Goal: Information Seeking & Learning: Compare options

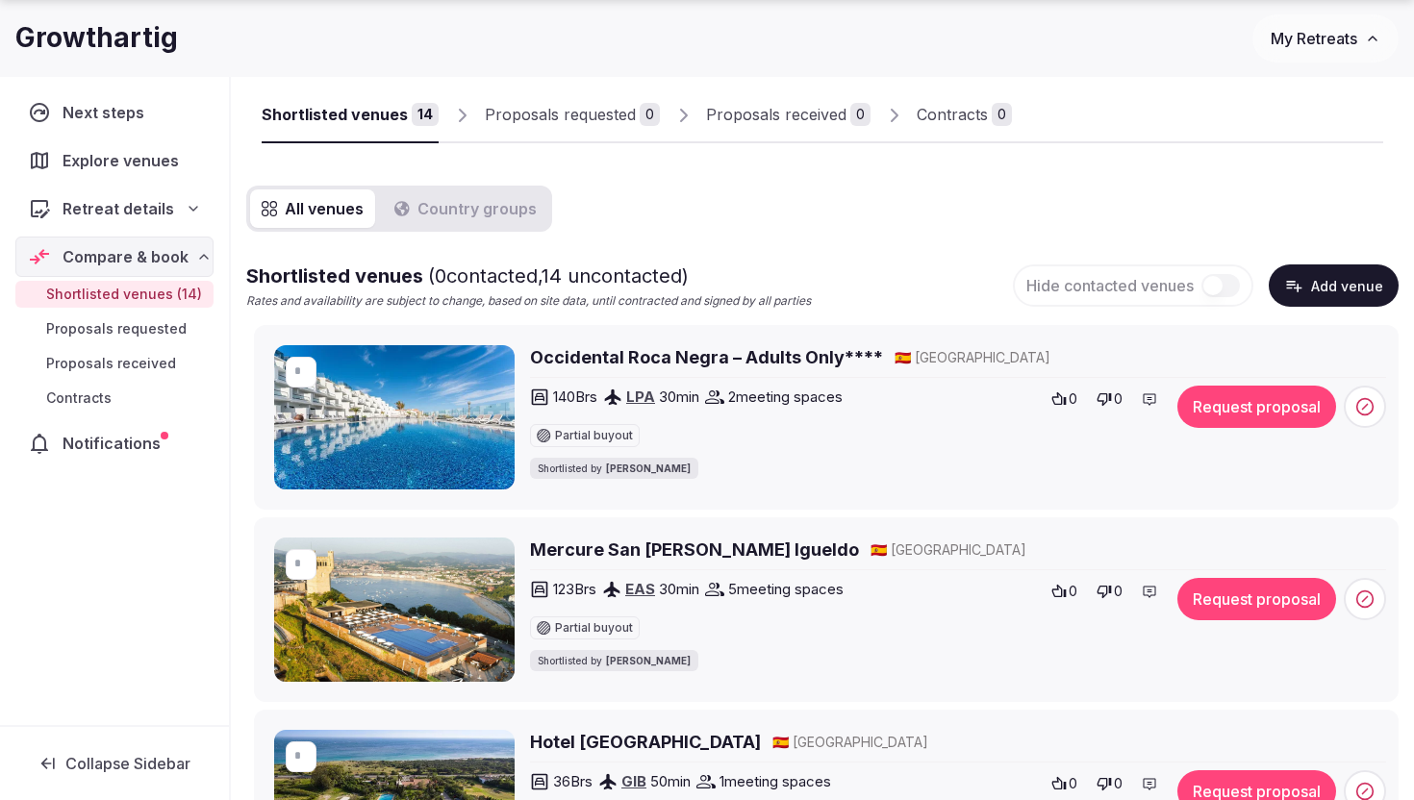
scroll to position [412, 0]
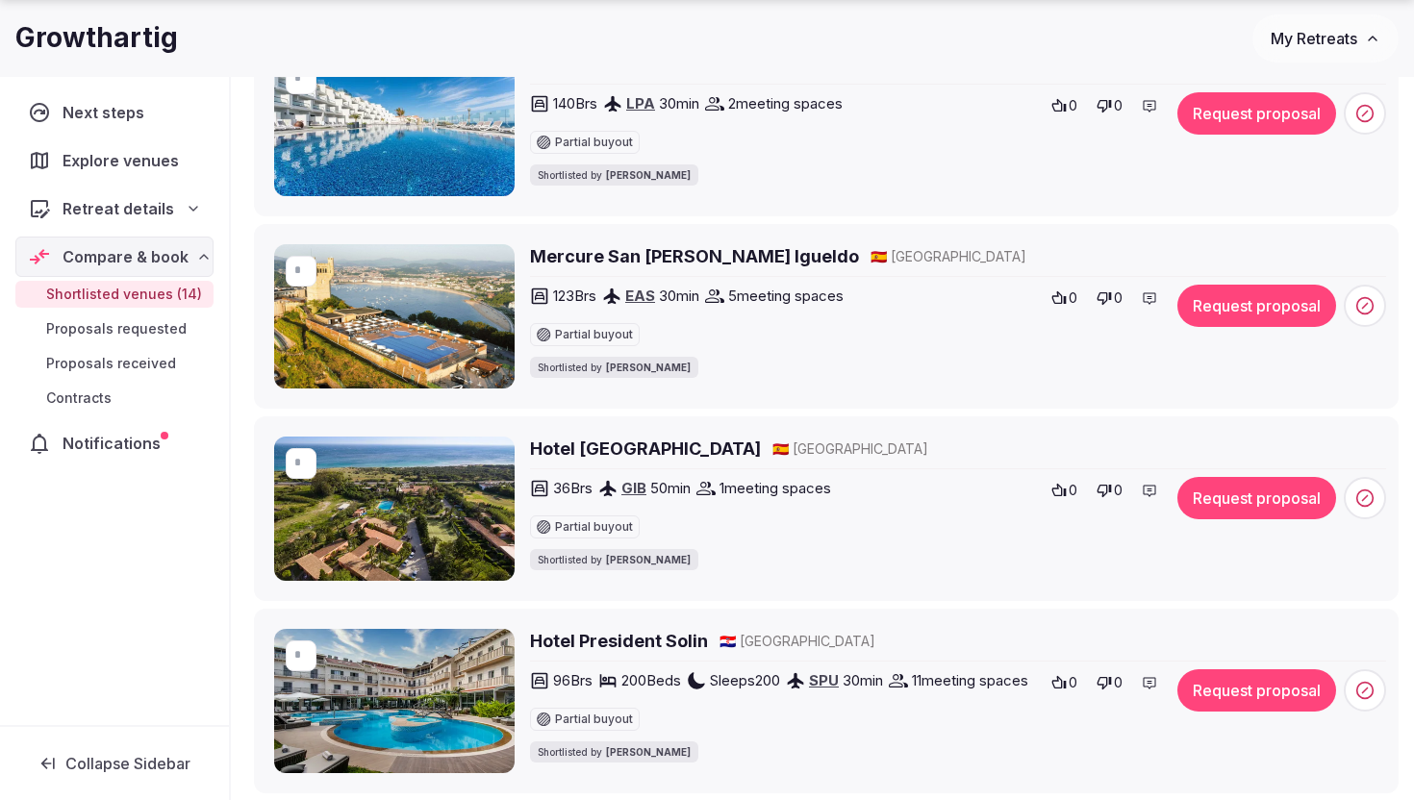
click at [1063, 487] on icon at bounding box center [1058, 490] width 15 height 15
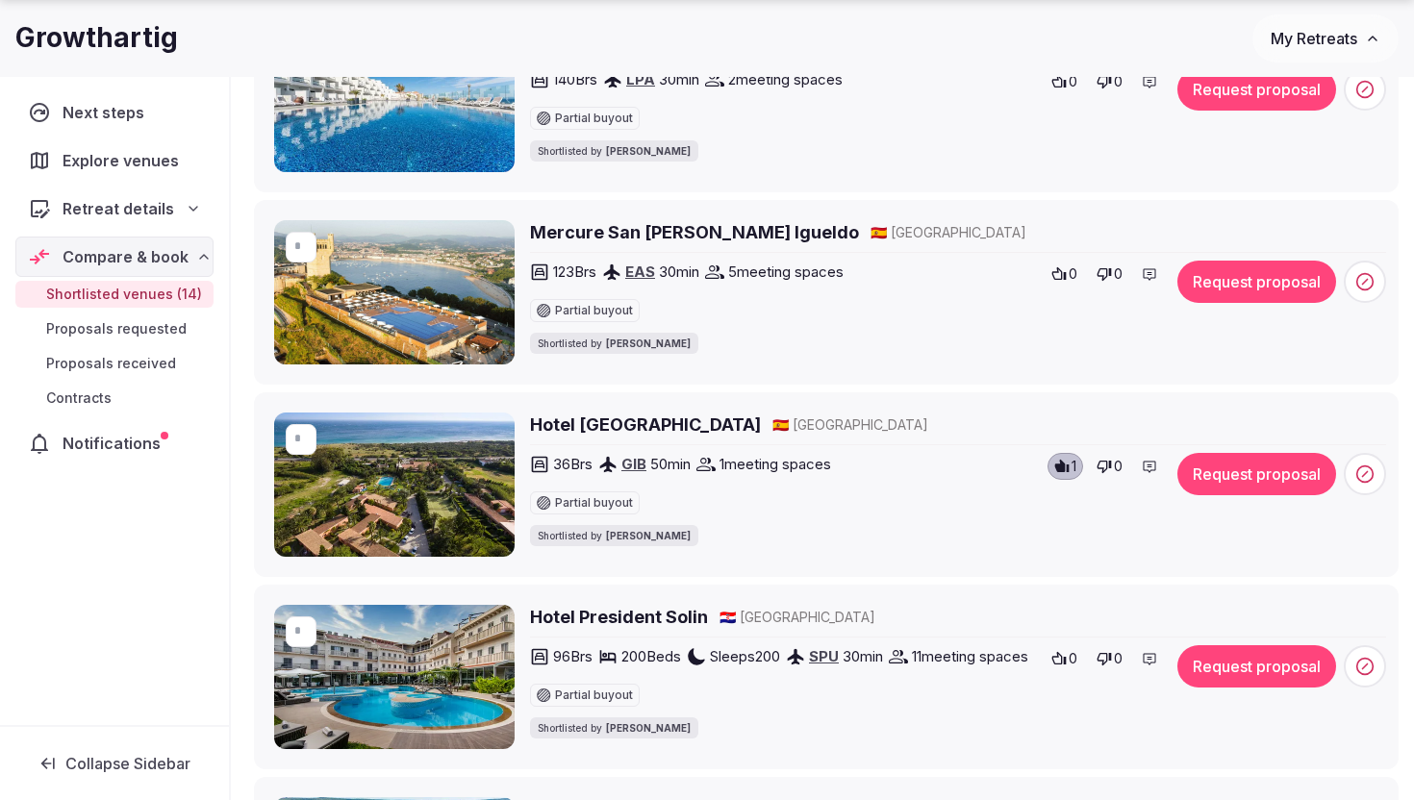
scroll to position [439, 0]
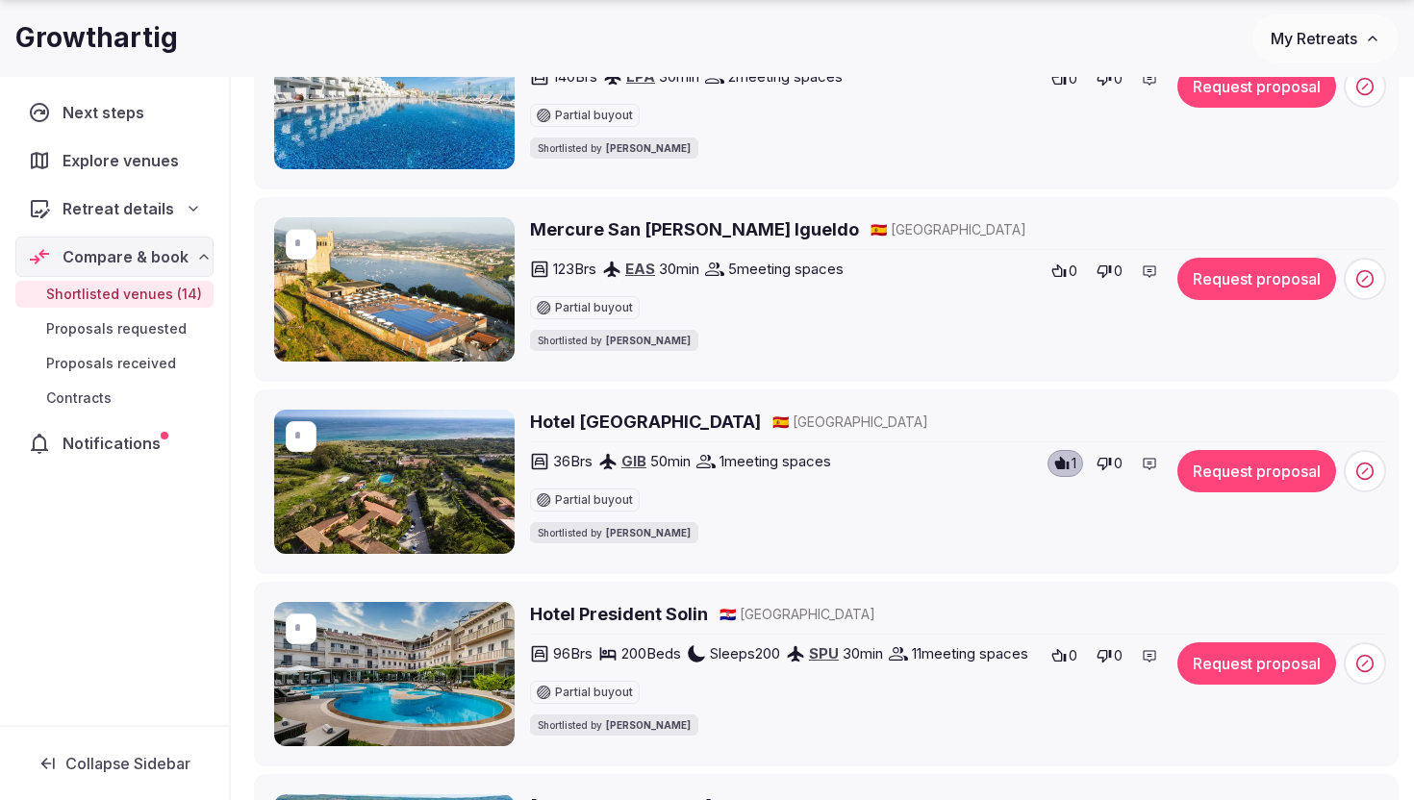
click at [1108, 264] on icon at bounding box center [1103, 271] width 15 height 15
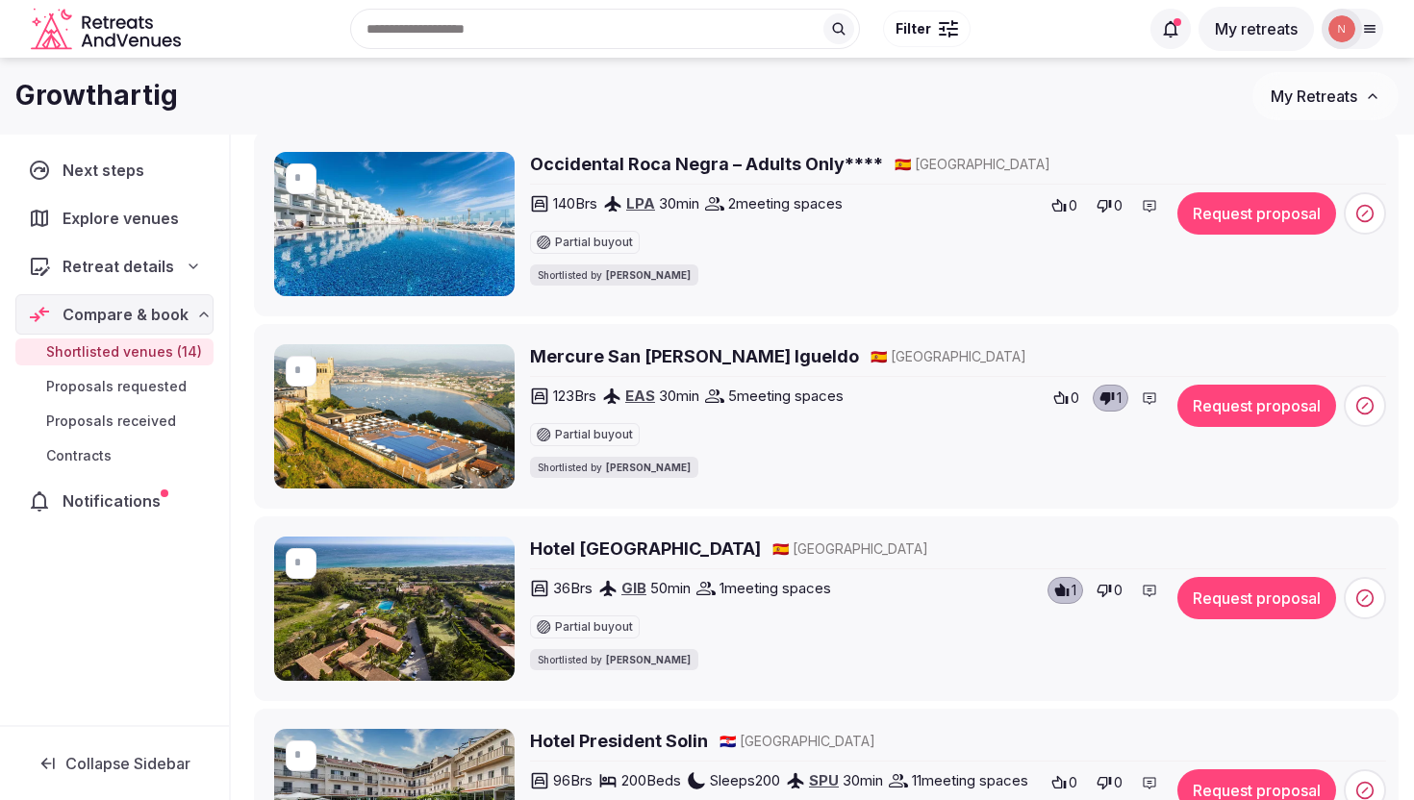
scroll to position [306, 0]
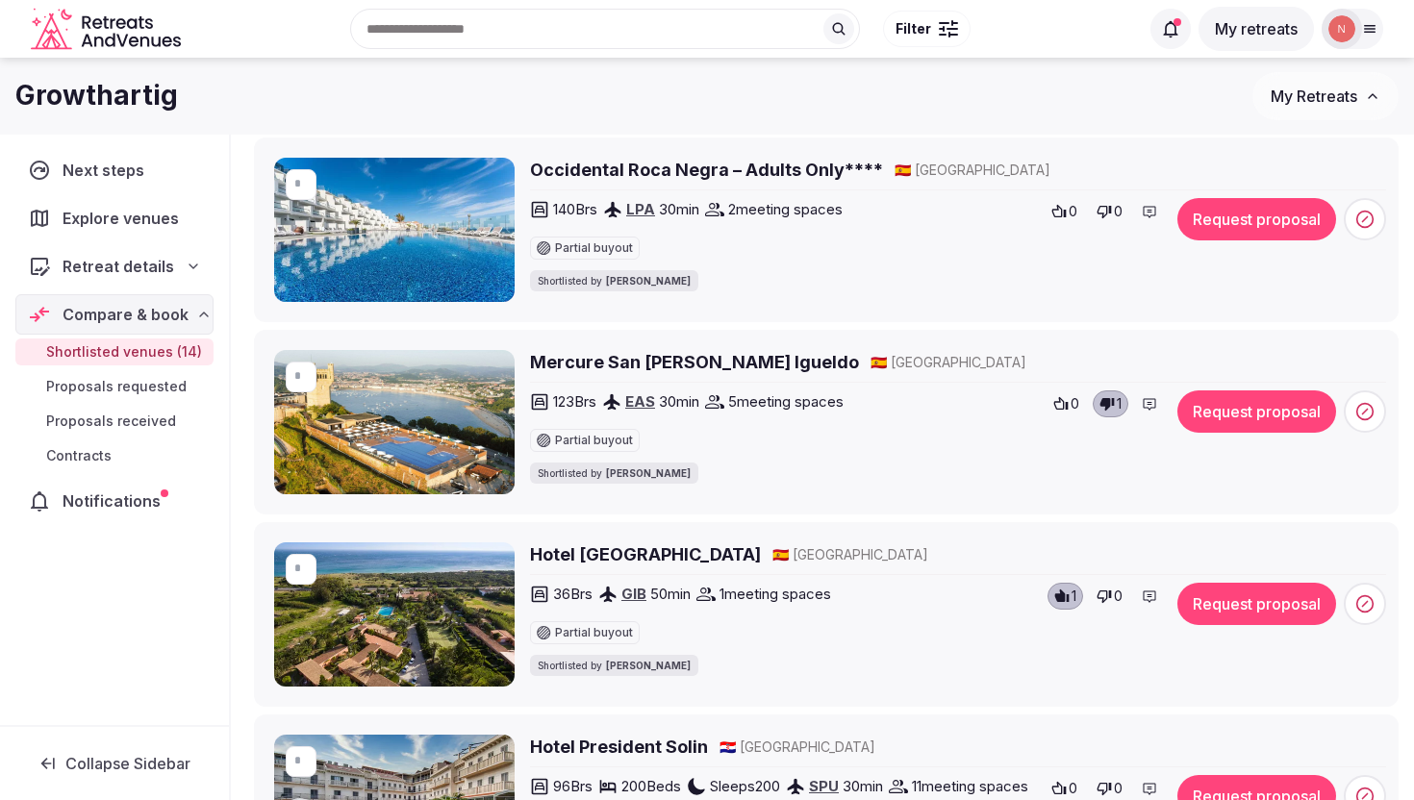
click at [1107, 208] on icon at bounding box center [1103, 211] width 15 height 15
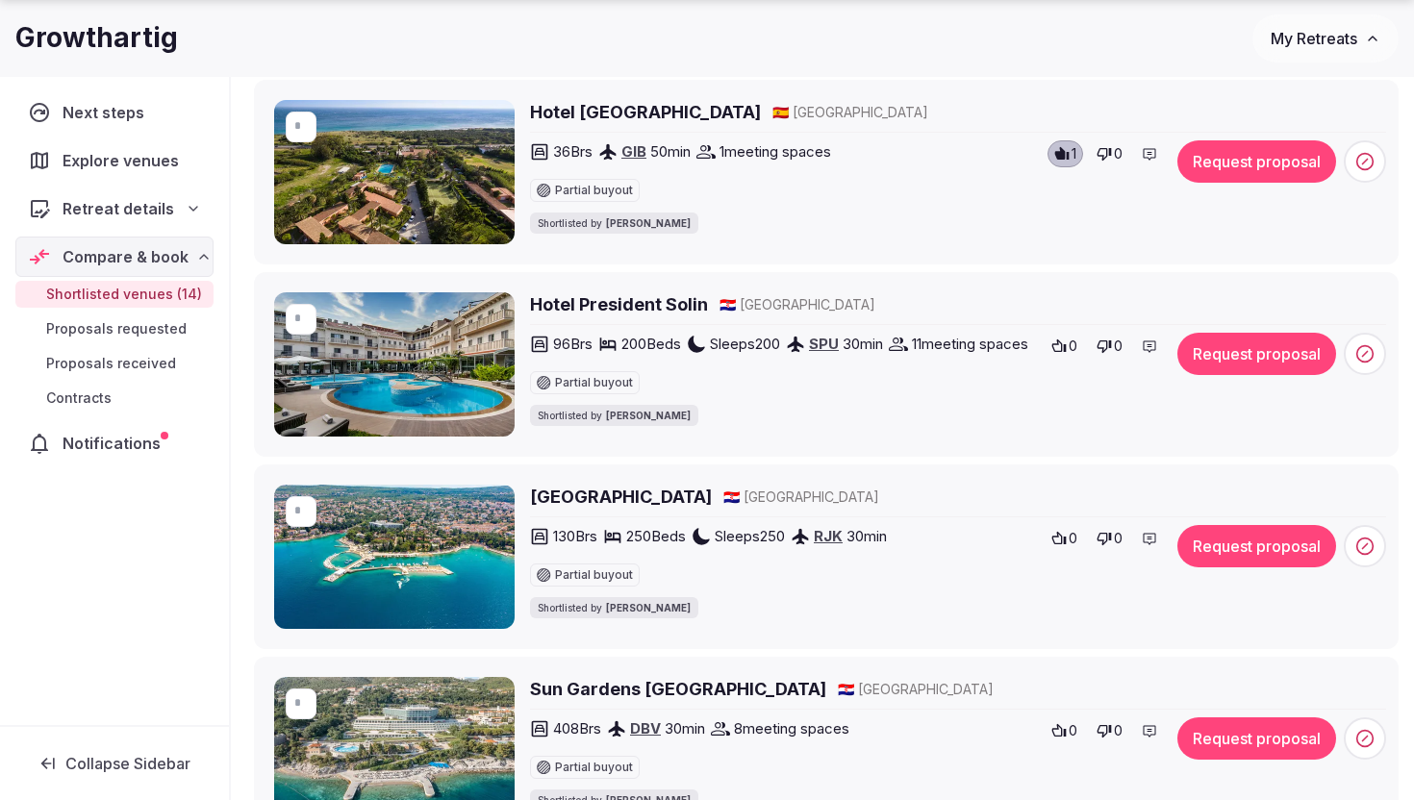
scroll to position [795, 0]
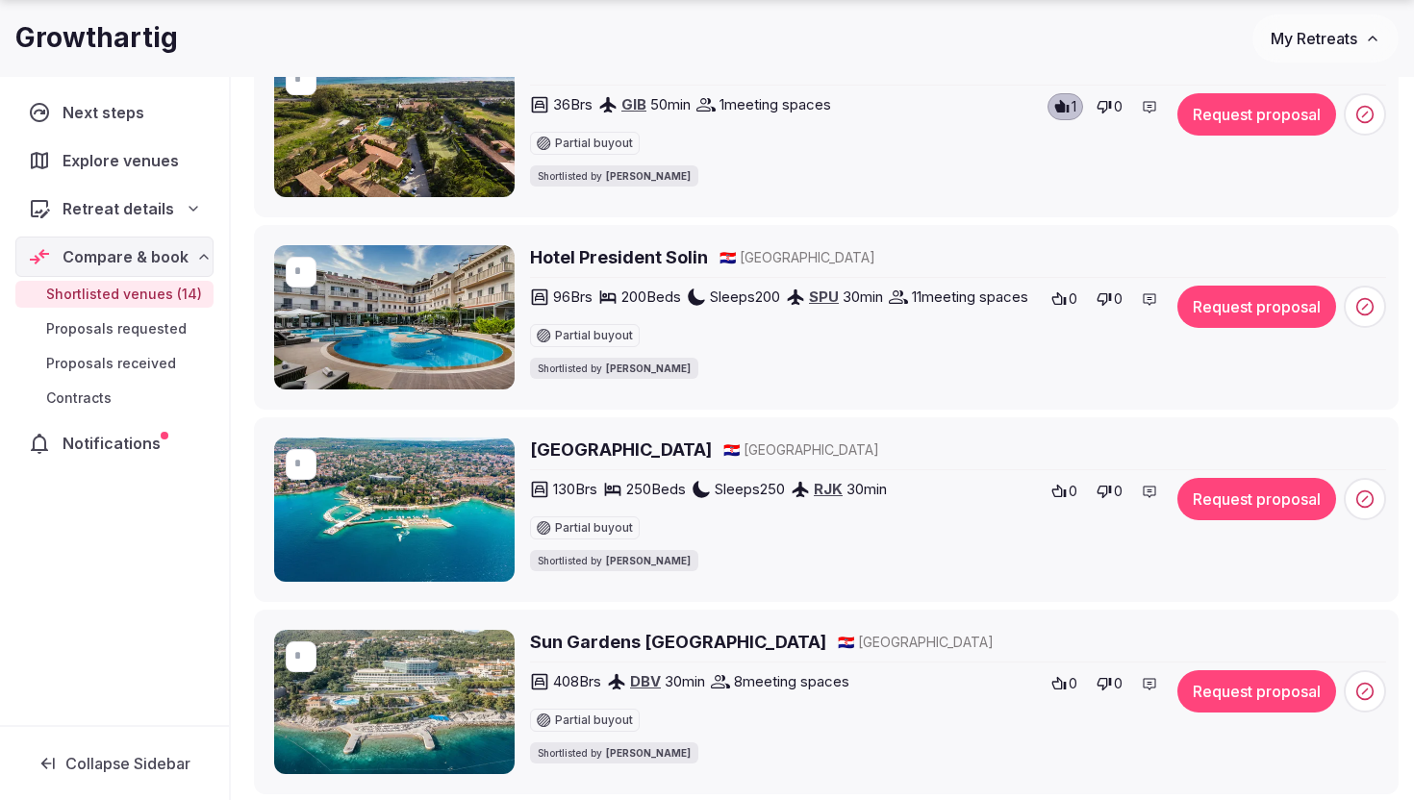
click at [1110, 303] on icon at bounding box center [1103, 298] width 15 height 15
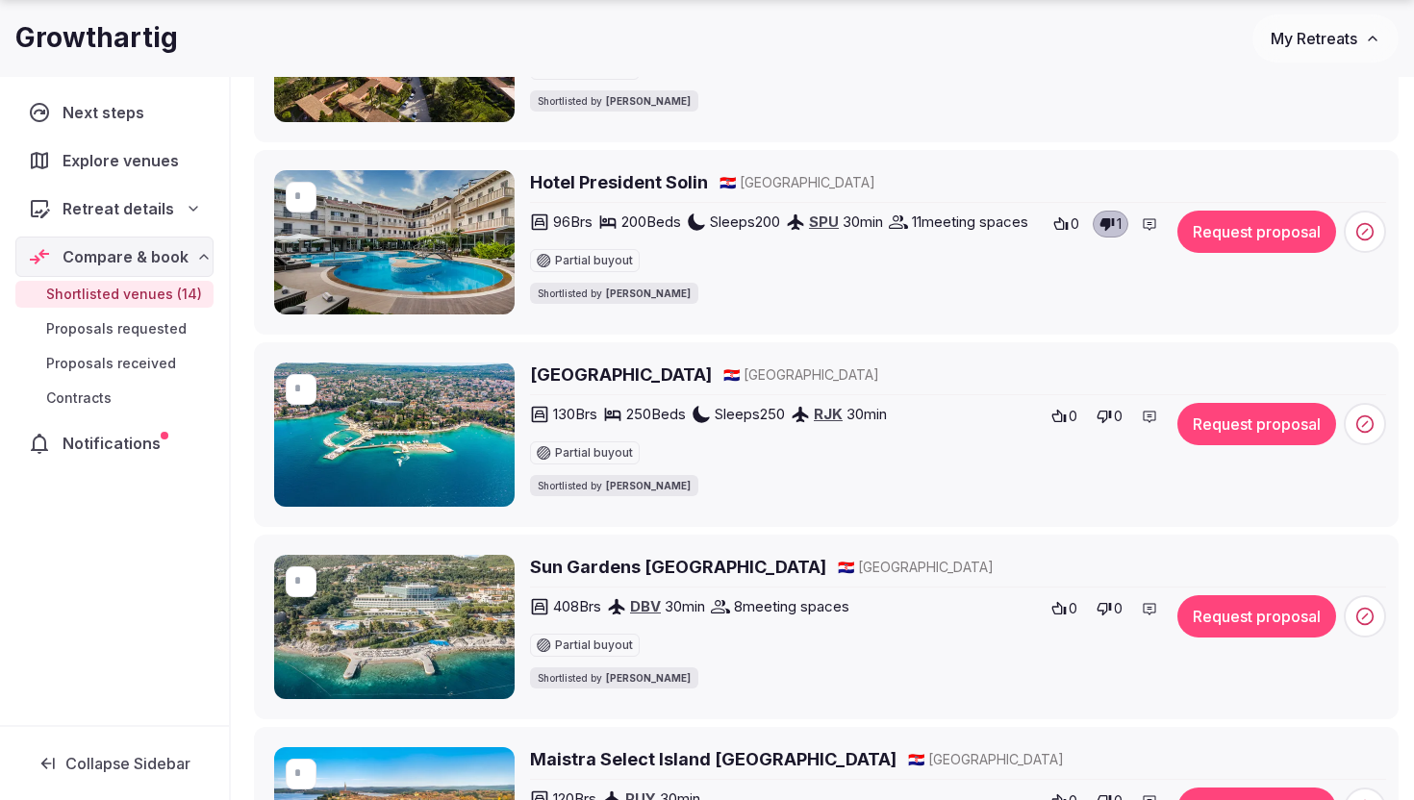
scroll to position [892, 0]
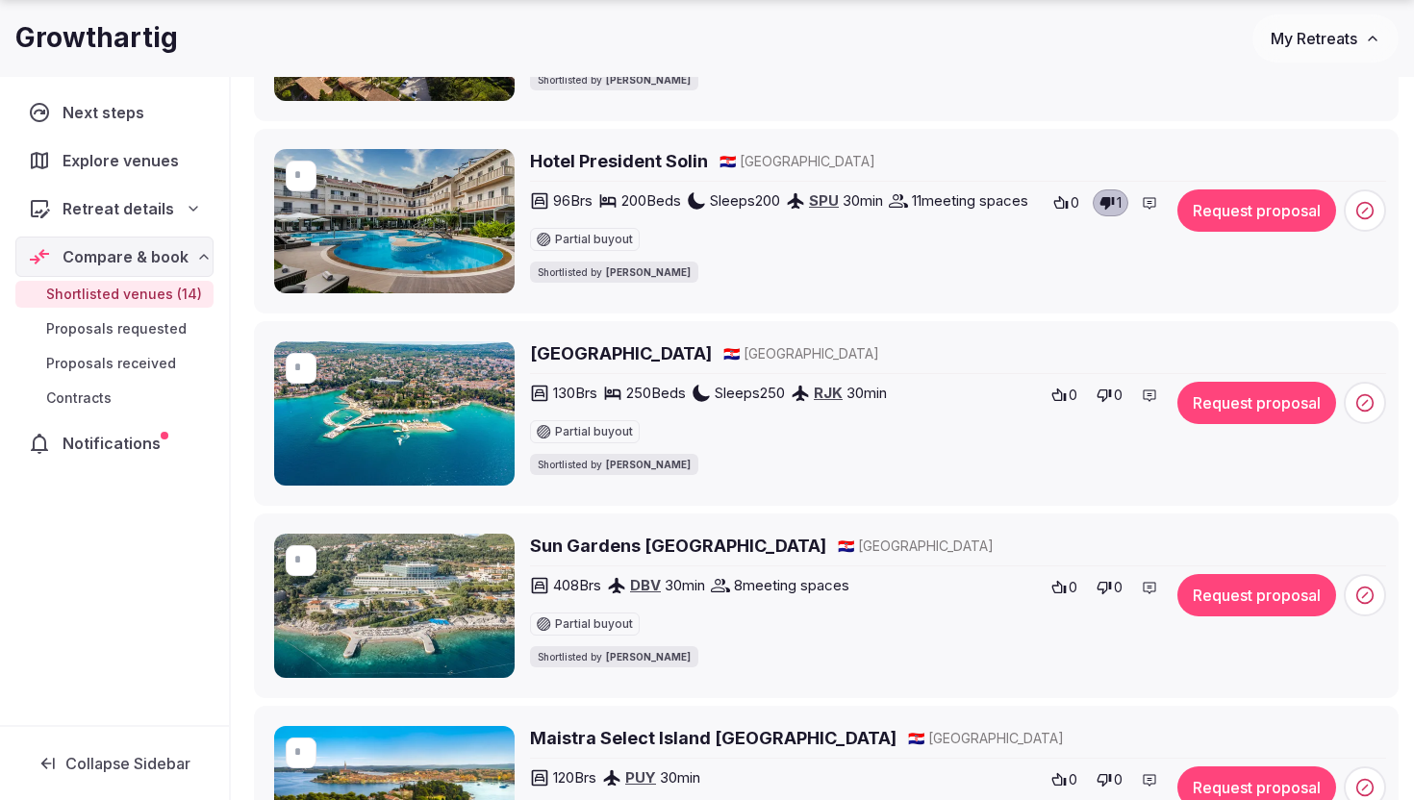
click at [1110, 403] on icon at bounding box center [1103, 395] width 15 height 15
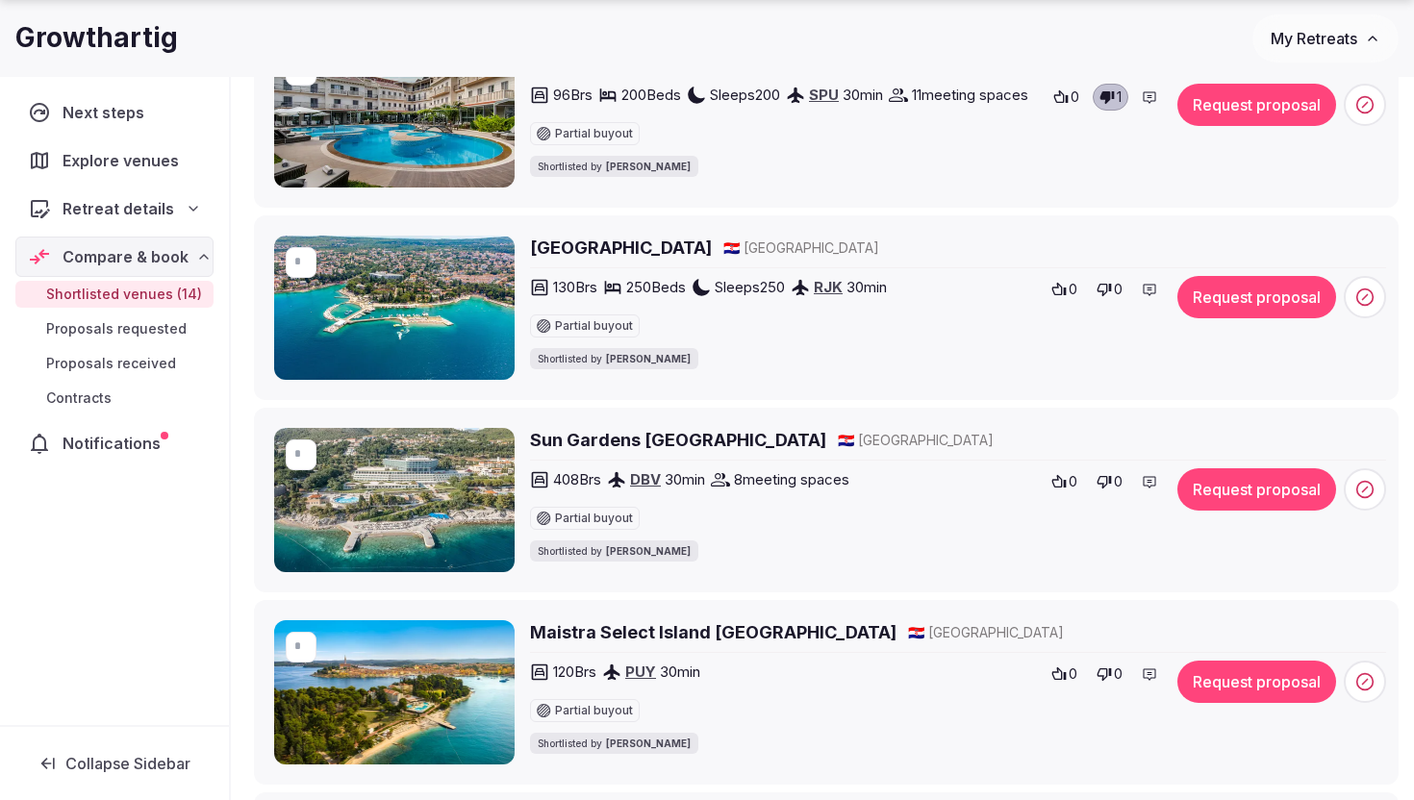
scroll to position [1054, 0]
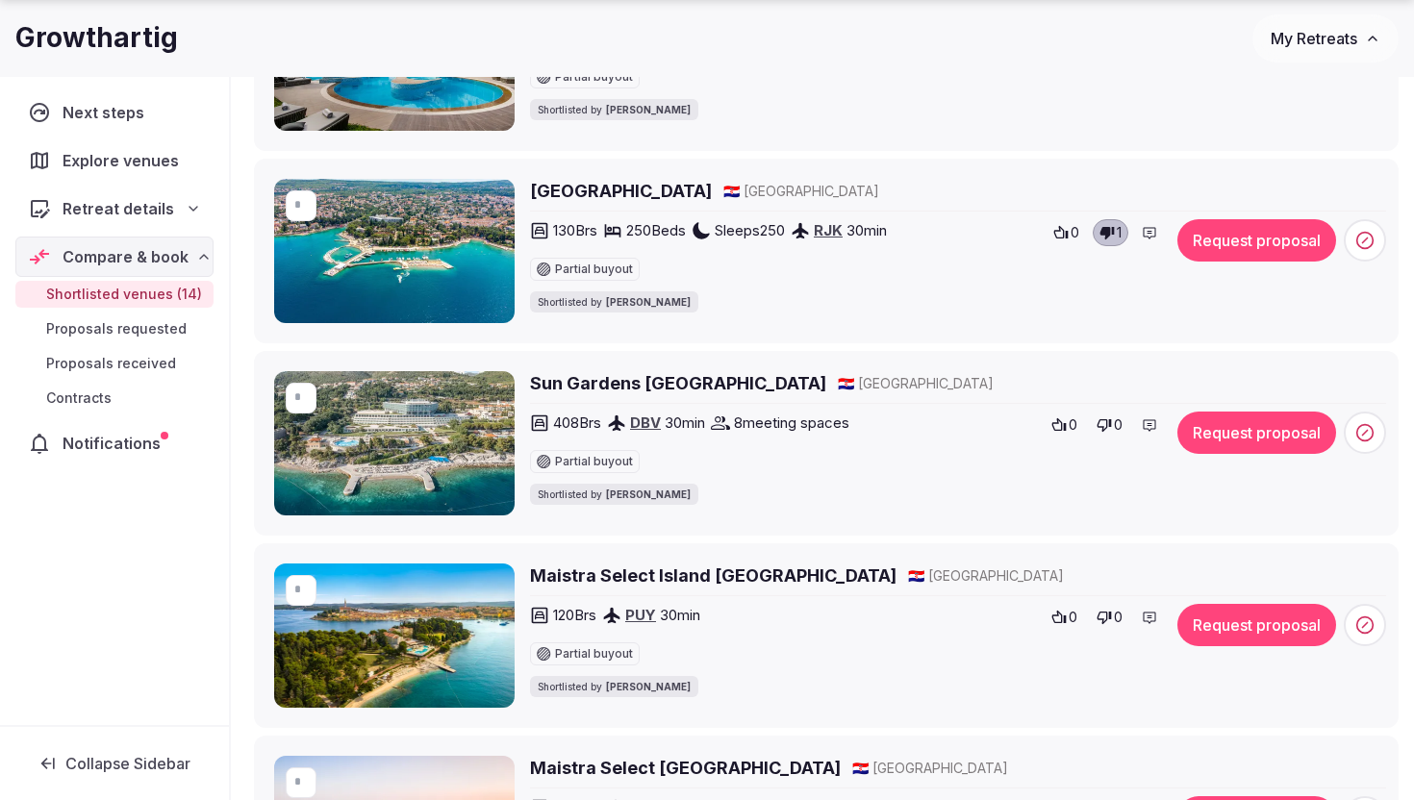
click at [1106, 432] on icon at bounding box center [1104, 425] width 14 height 13
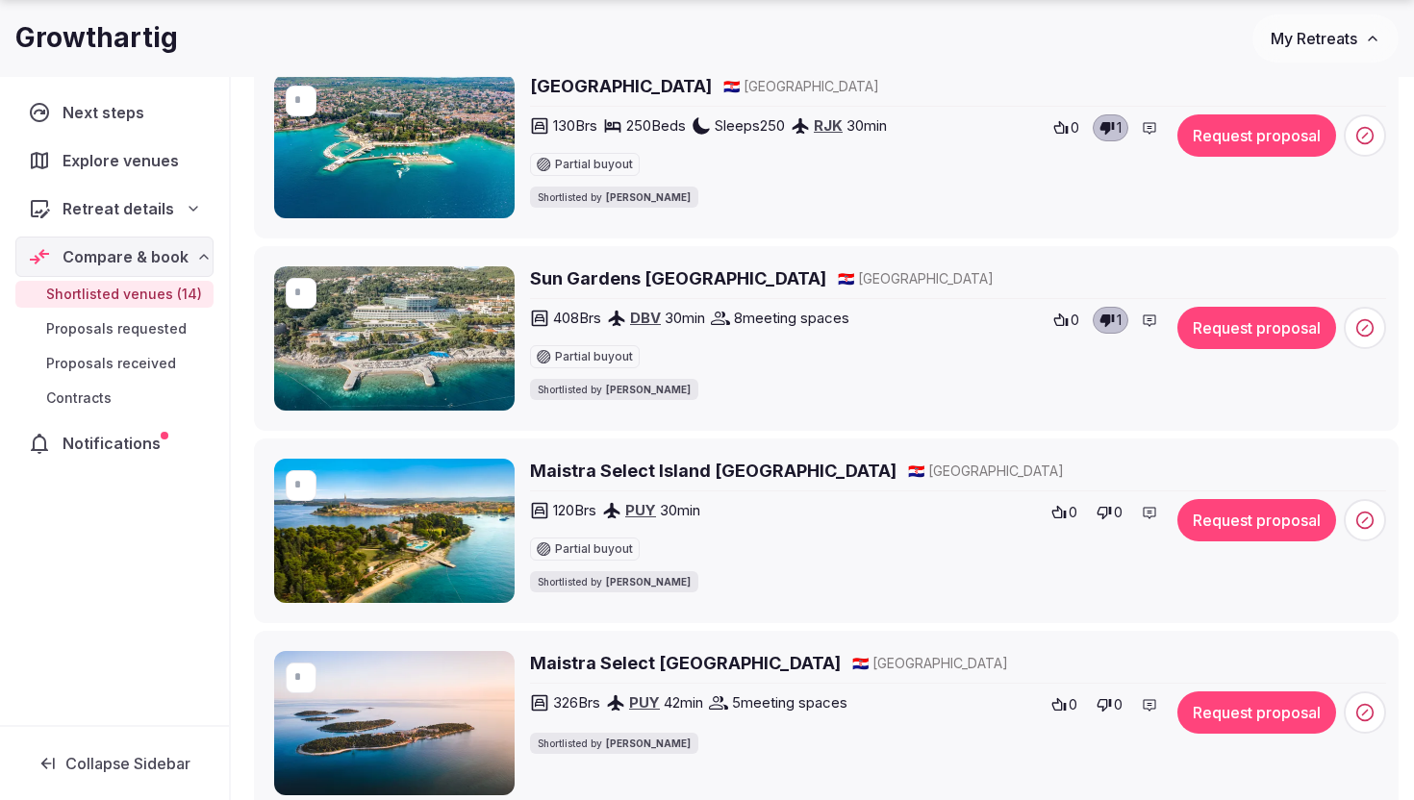
scroll to position [1288, 0]
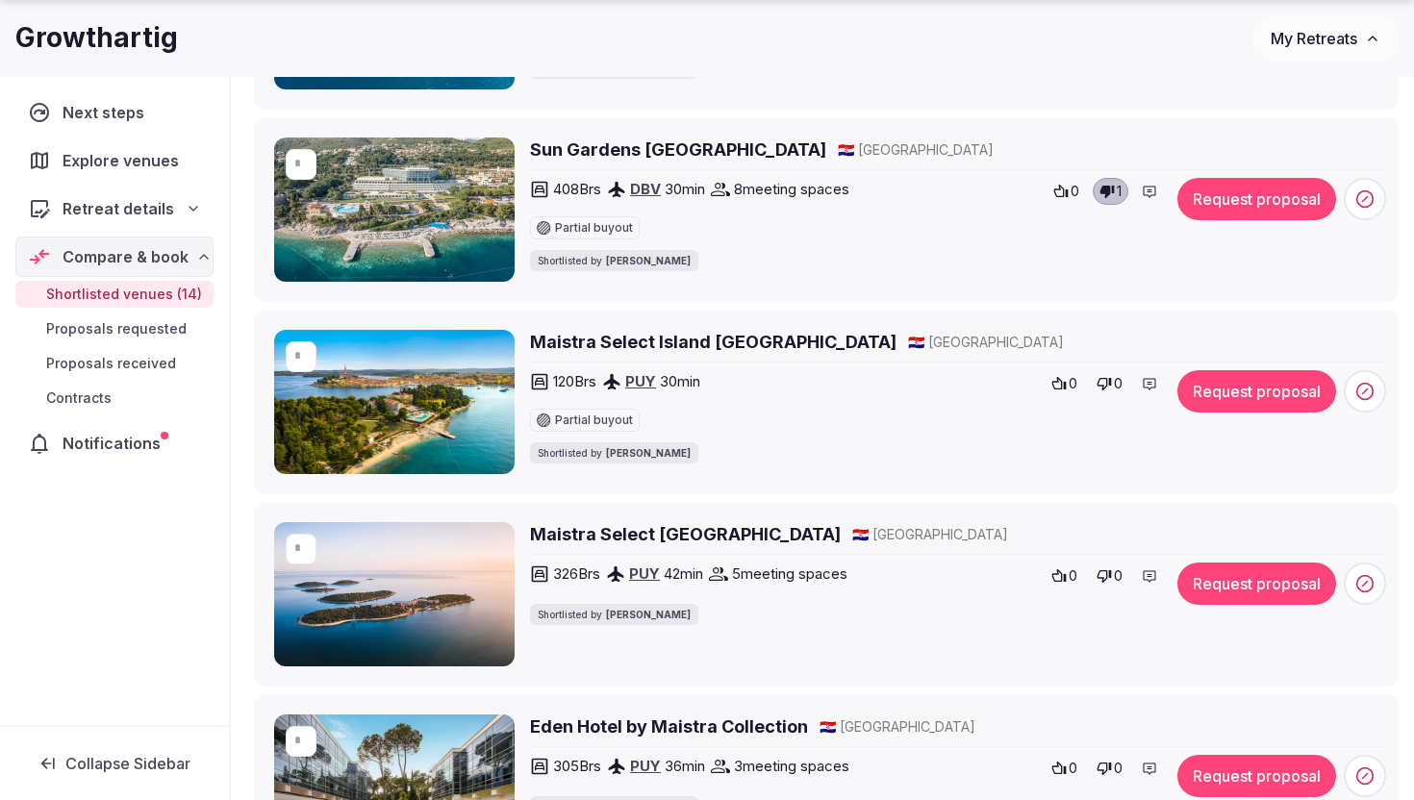
click at [1108, 391] on icon at bounding box center [1103, 383] width 15 height 15
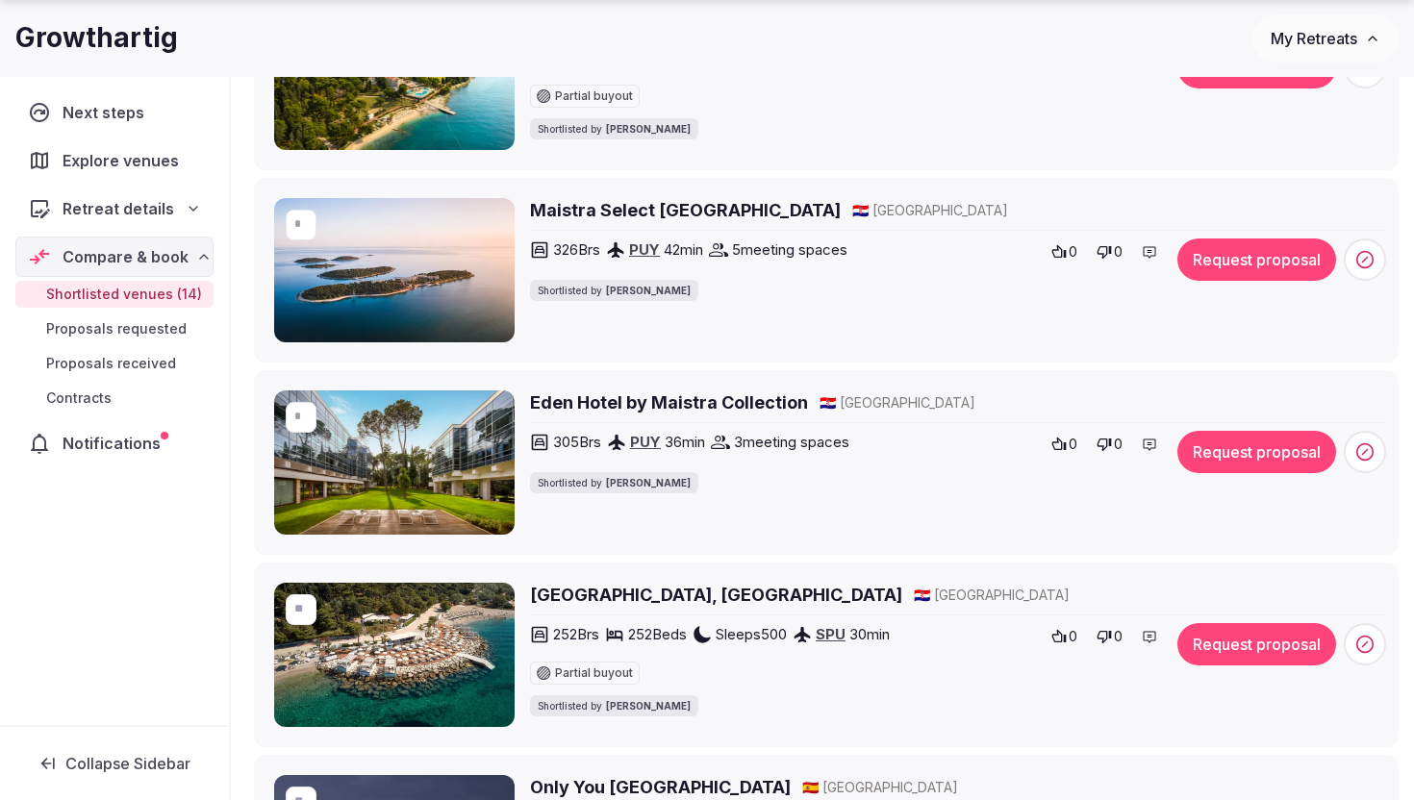
click at [1109, 259] on icon at bounding box center [1104, 252] width 14 height 13
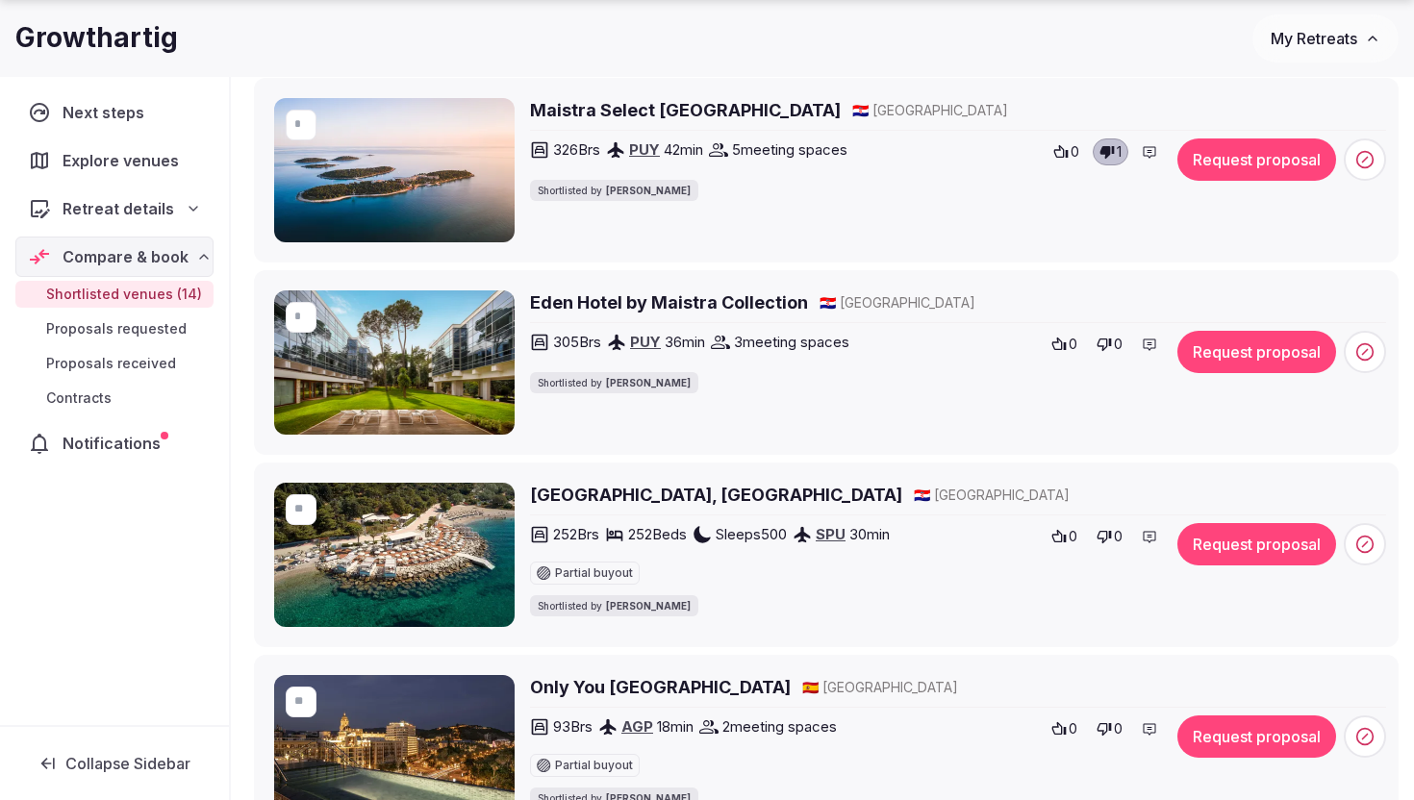
click at [1106, 351] on icon at bounding box center [1104, 345] width 14 height 13
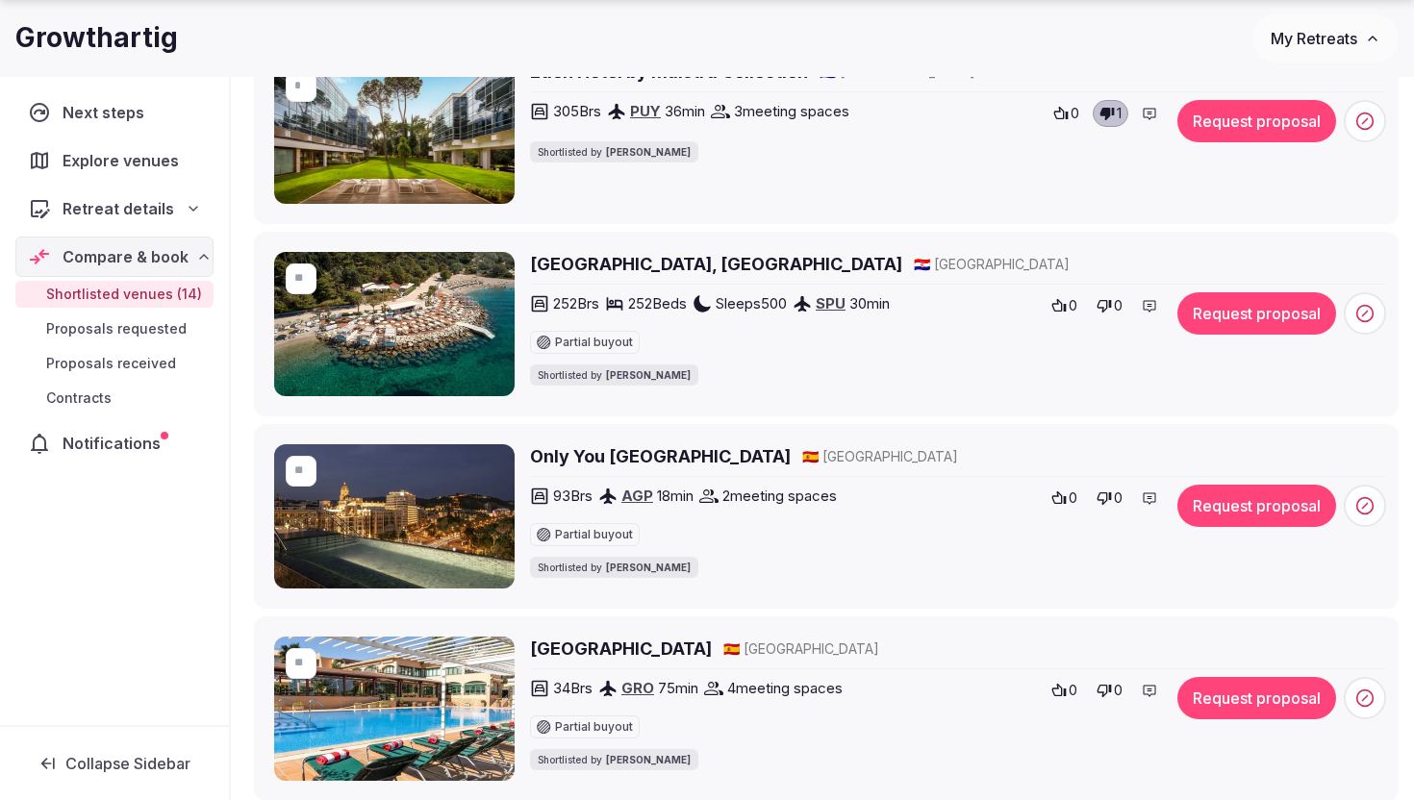
click at [1112, 314] on icon at bounding box center [1103, 305] width 15 height 15
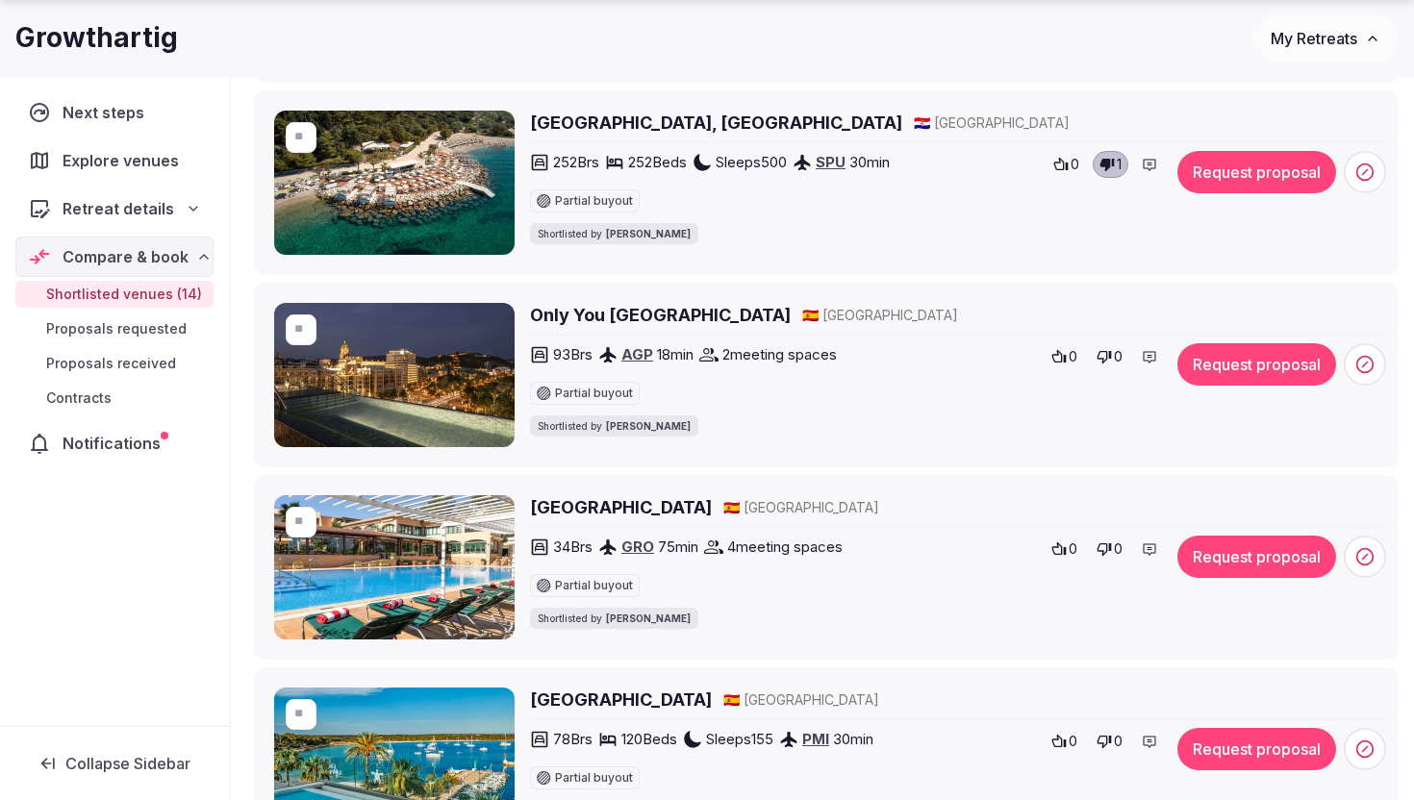
scroll to position [2089, 0]
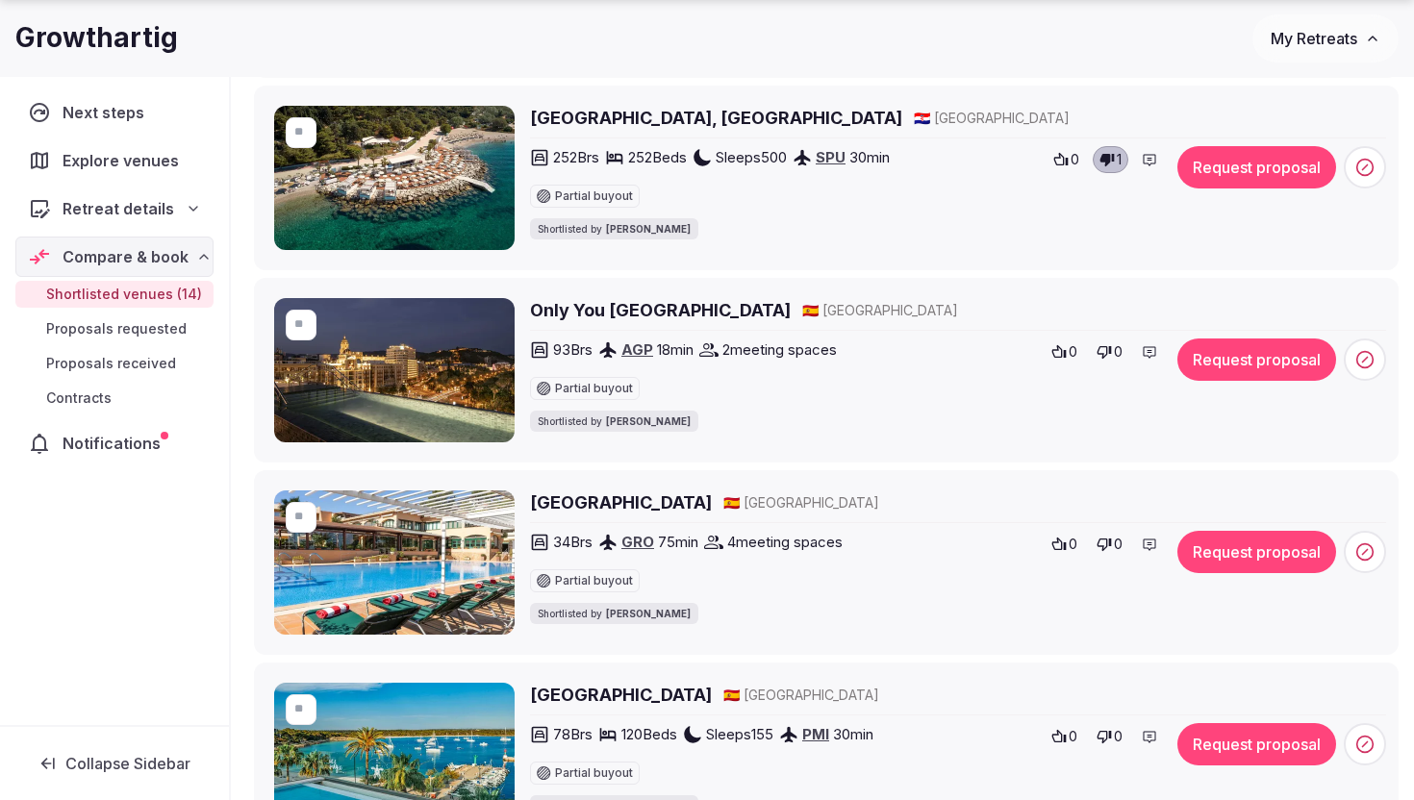
click at [634, 515] on h2 "[GEOGRAPHIC_DATA]" at bounding box center [621, 503] width 182 height 24
click at [1064, 552] on icon at bounding box center [1058, 544] width 15 height 15
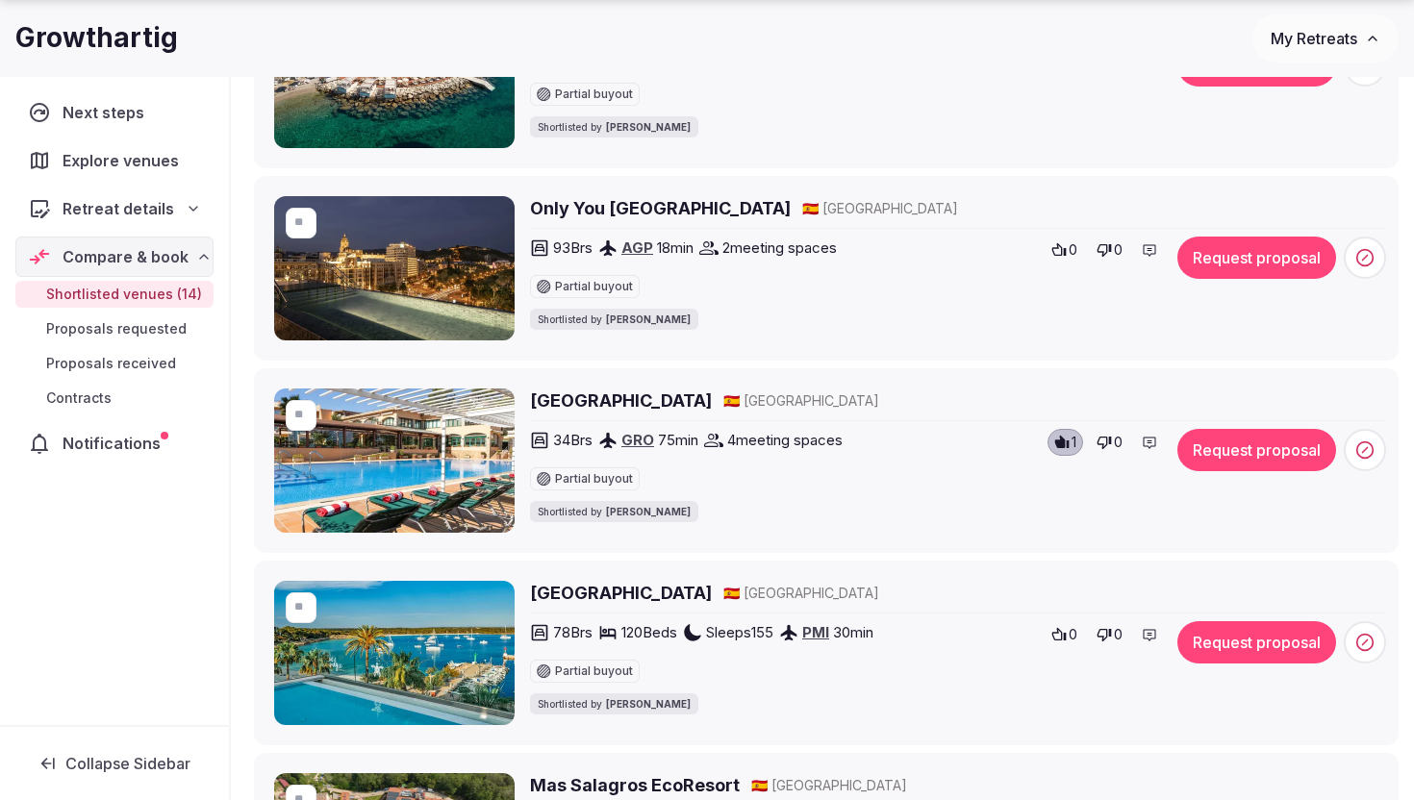
scroll to position [2193, 0]
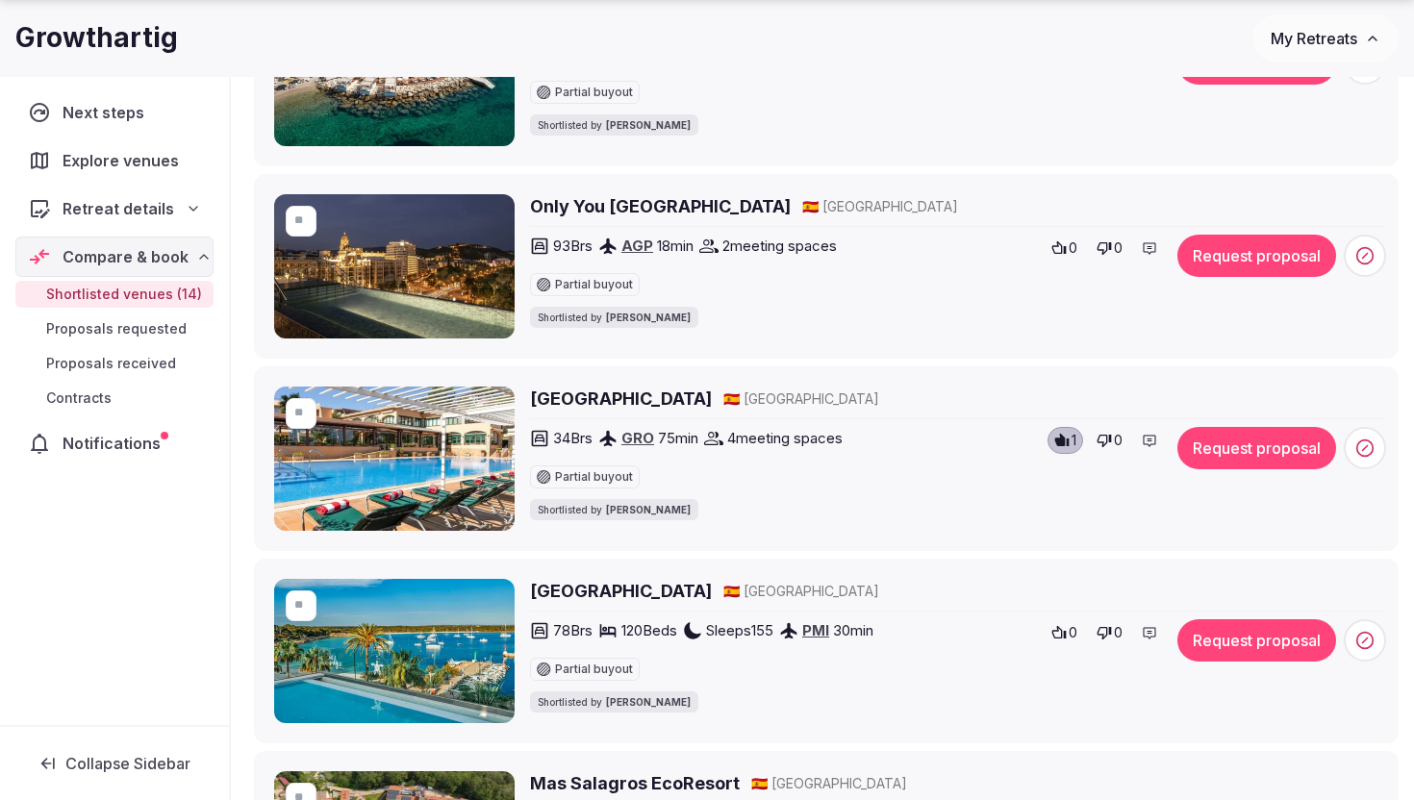
click at [1110, 262] on button "0" at bounding box center [1110, 248] width 38 height 27
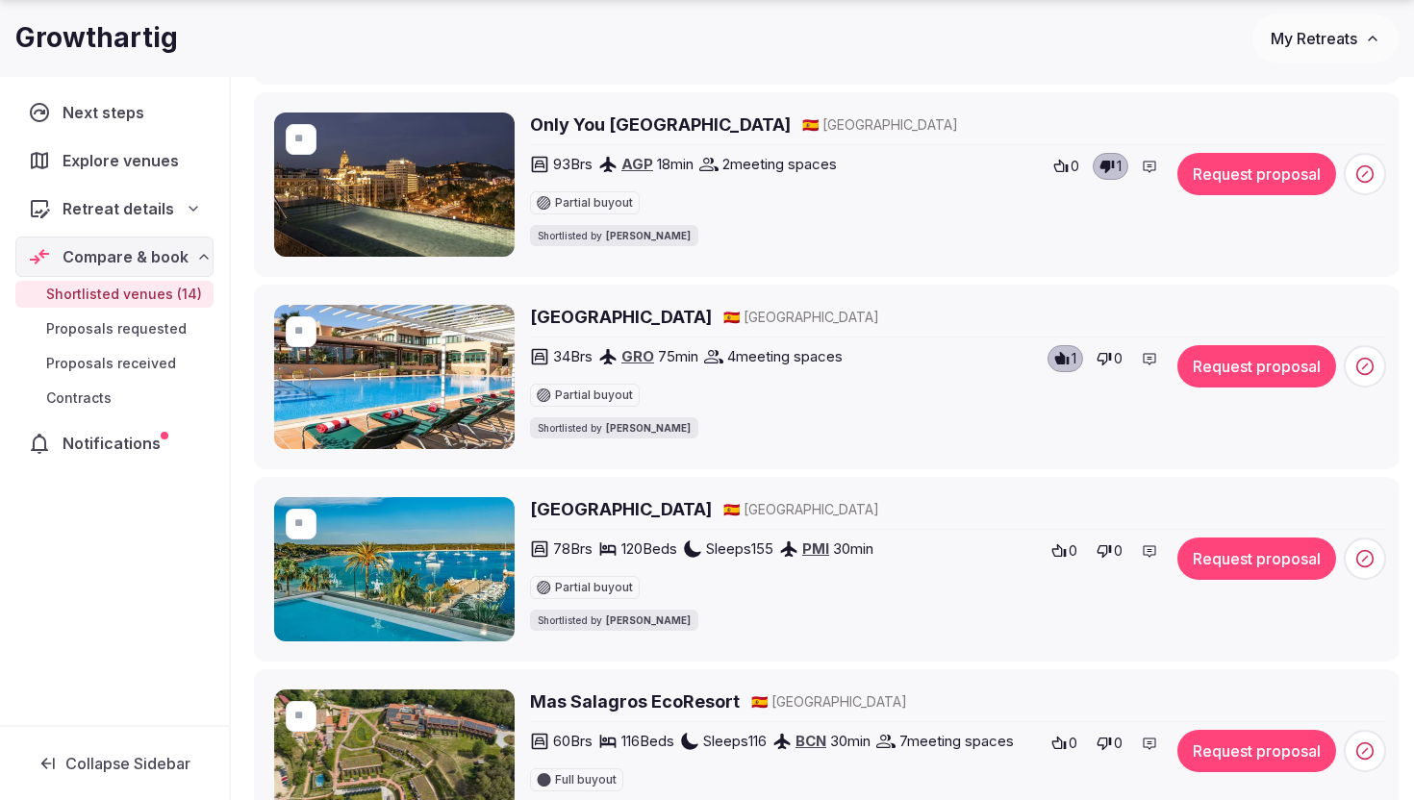
scroll to position [2449, 0]
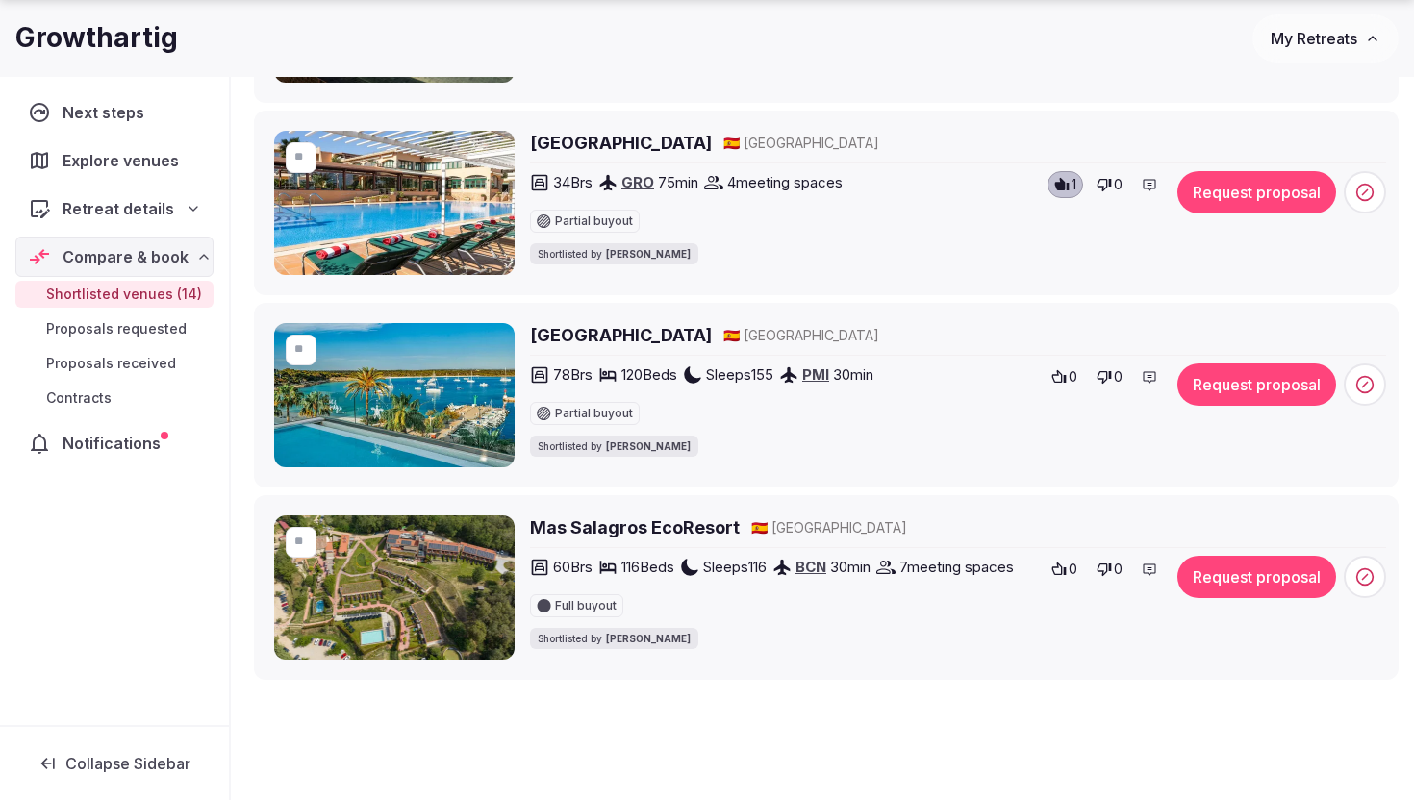
click at [1102, 384] on icon at bounding box center [1104, 377] width 14 height 13
click at [1107, 577] on icon at bounding box center [1103, 569] width 15 height 15
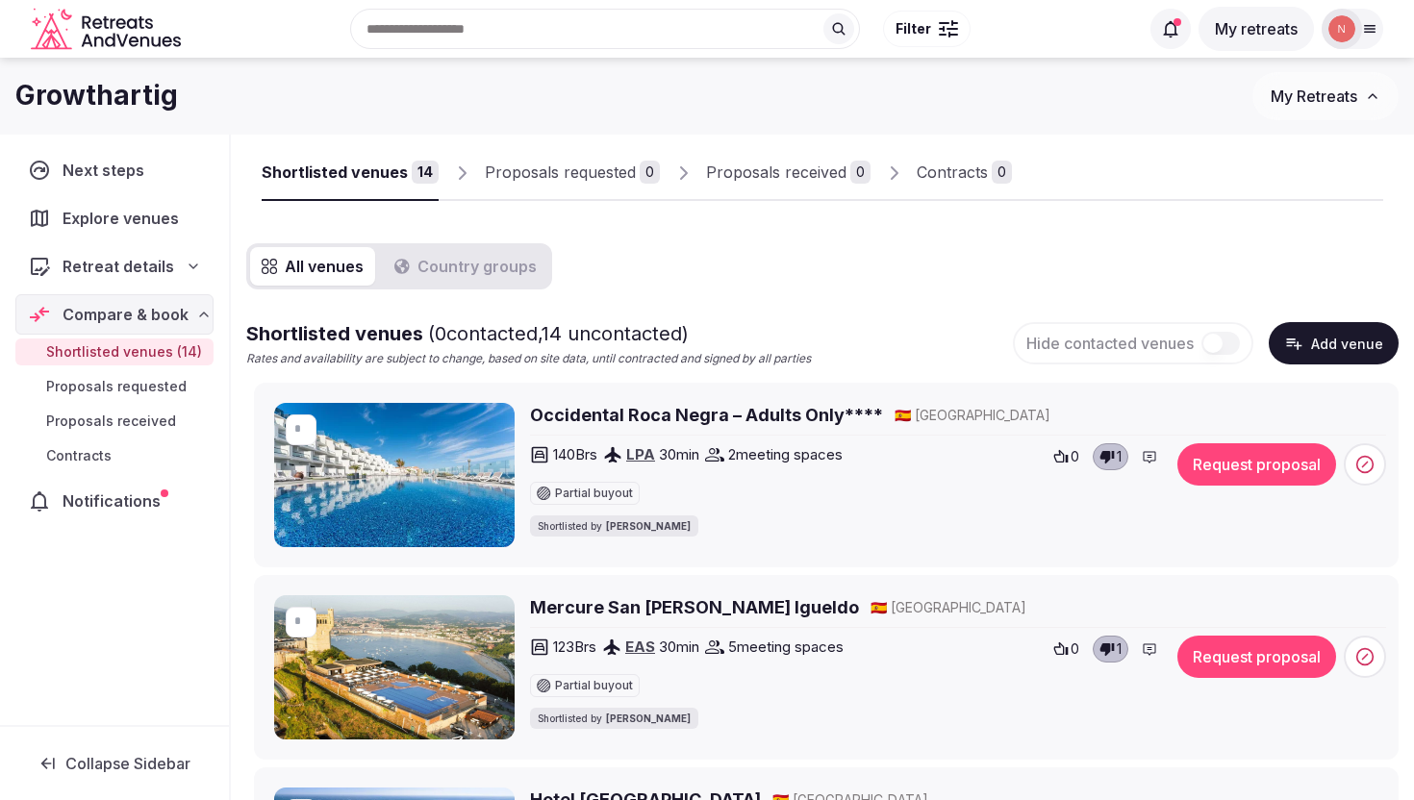
scroll to position [0, 0]
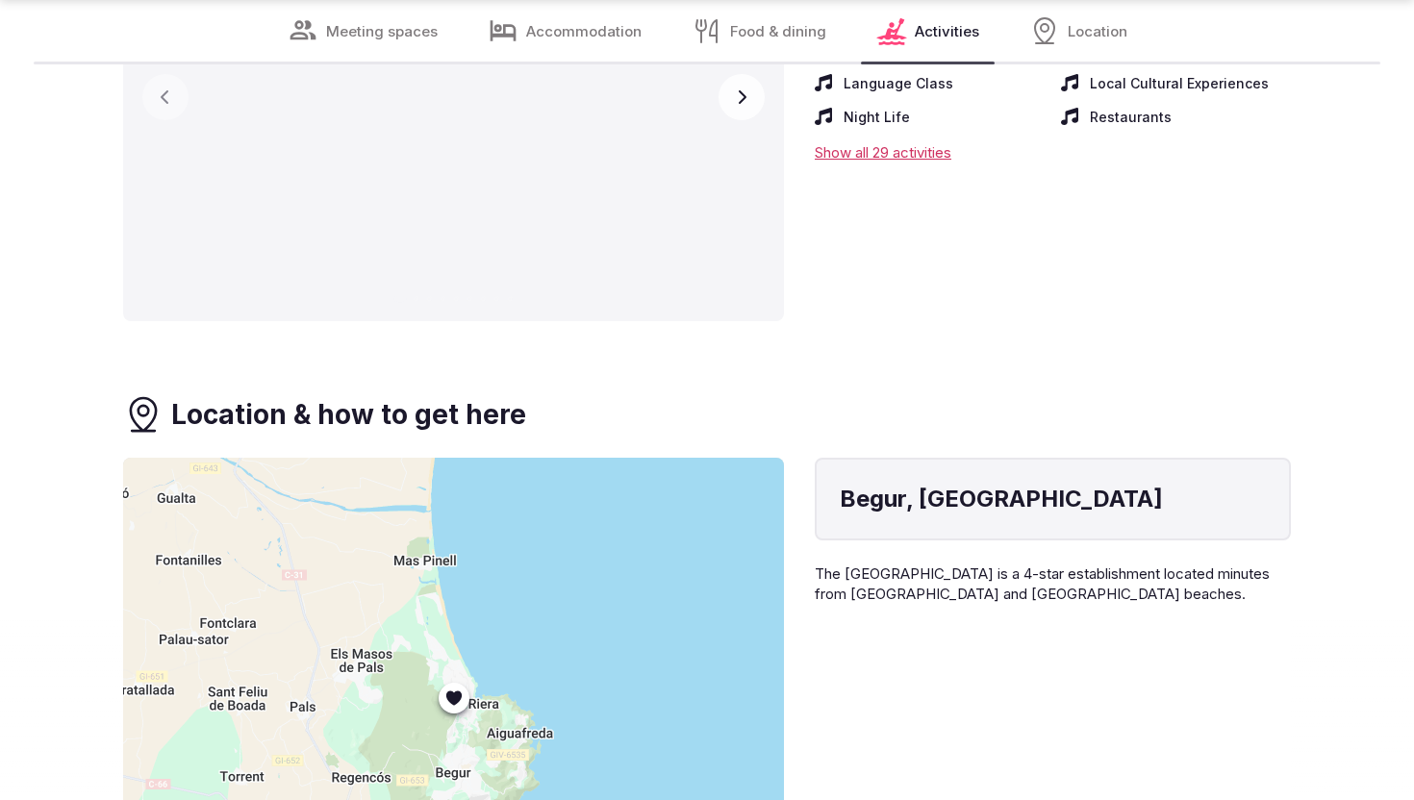
scroll to position [5074, 0]
